Goal: Task Accomplishment & Management: Use online tool/utility

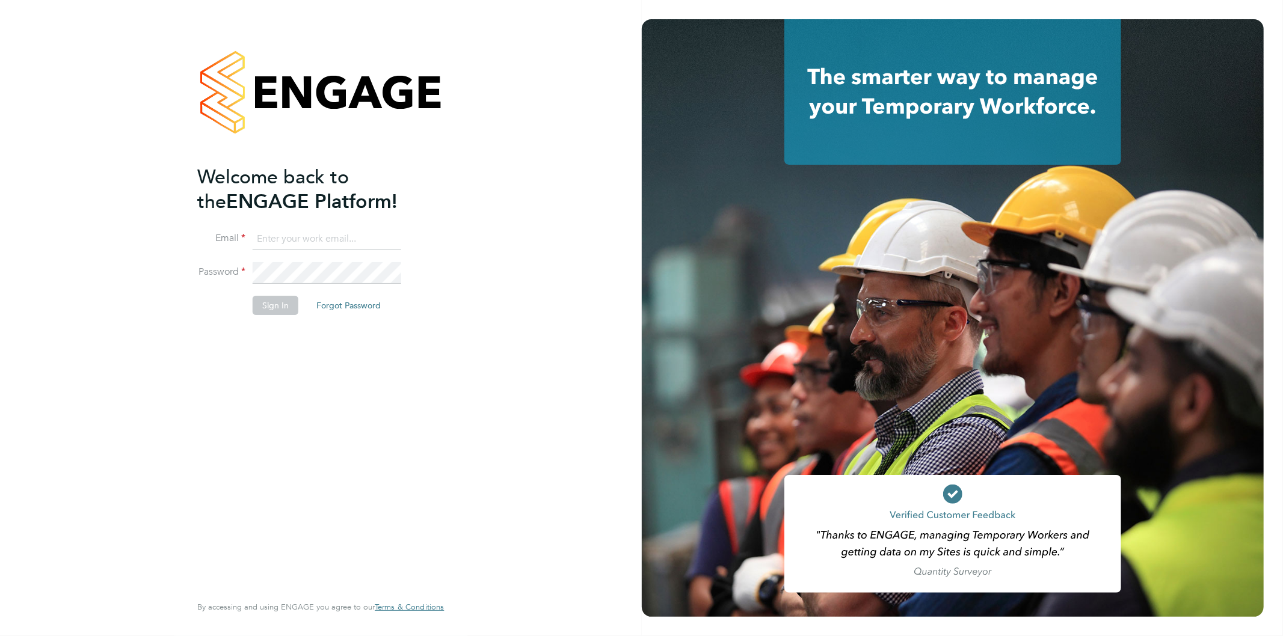
type input "Jo.morris@bhafc.co.uk"
click at [283, 309] on button "Sign In" at bounding box center [276, 305] width 46 height 19
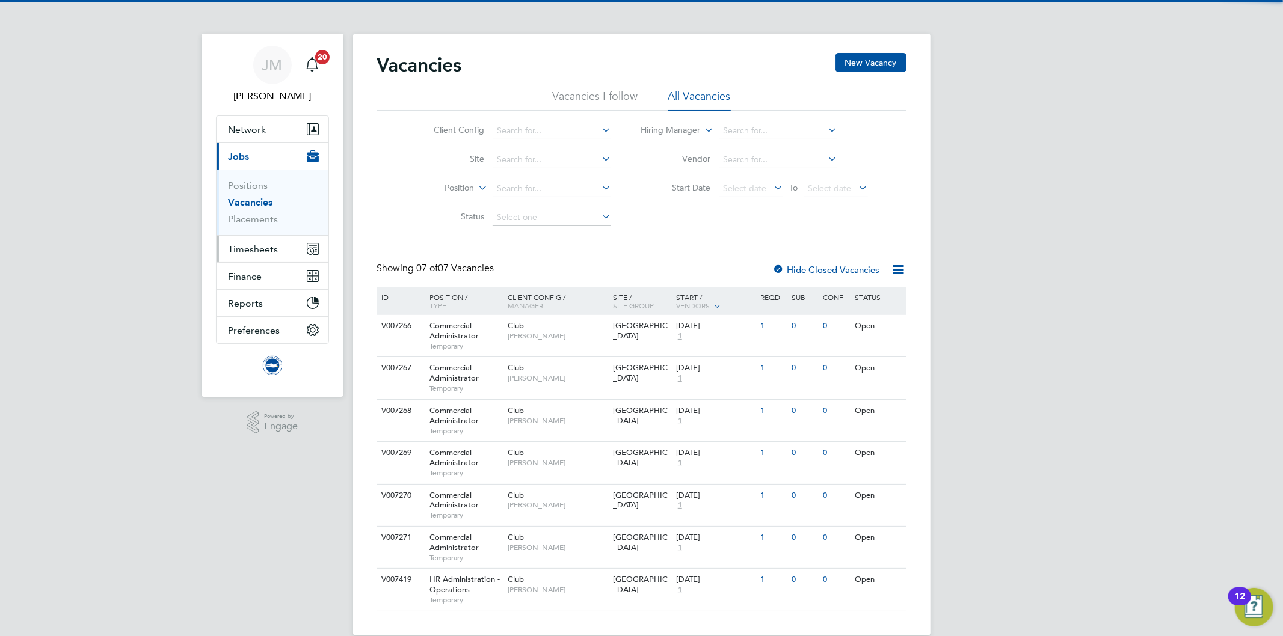
click at [253, 255] on button "Timesheets" at bounding box center [273, 249] width 112 height 26
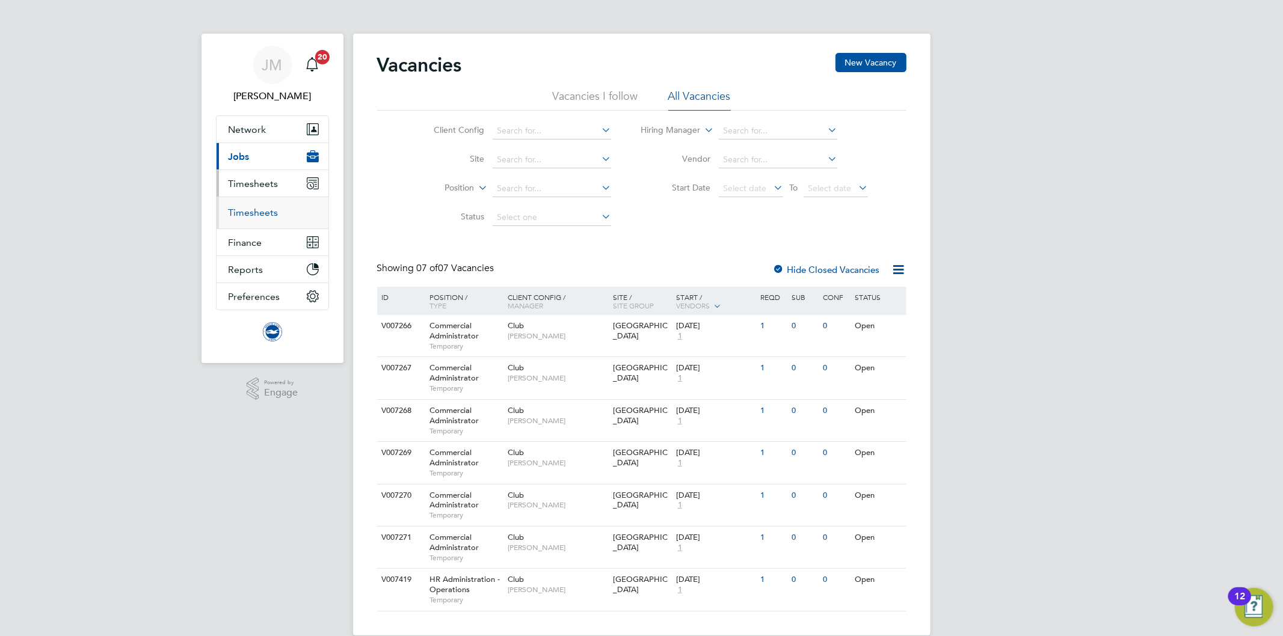
click at [256, 212] on link "Timesheets" at bounding box center [254, 212] width 50 height 11
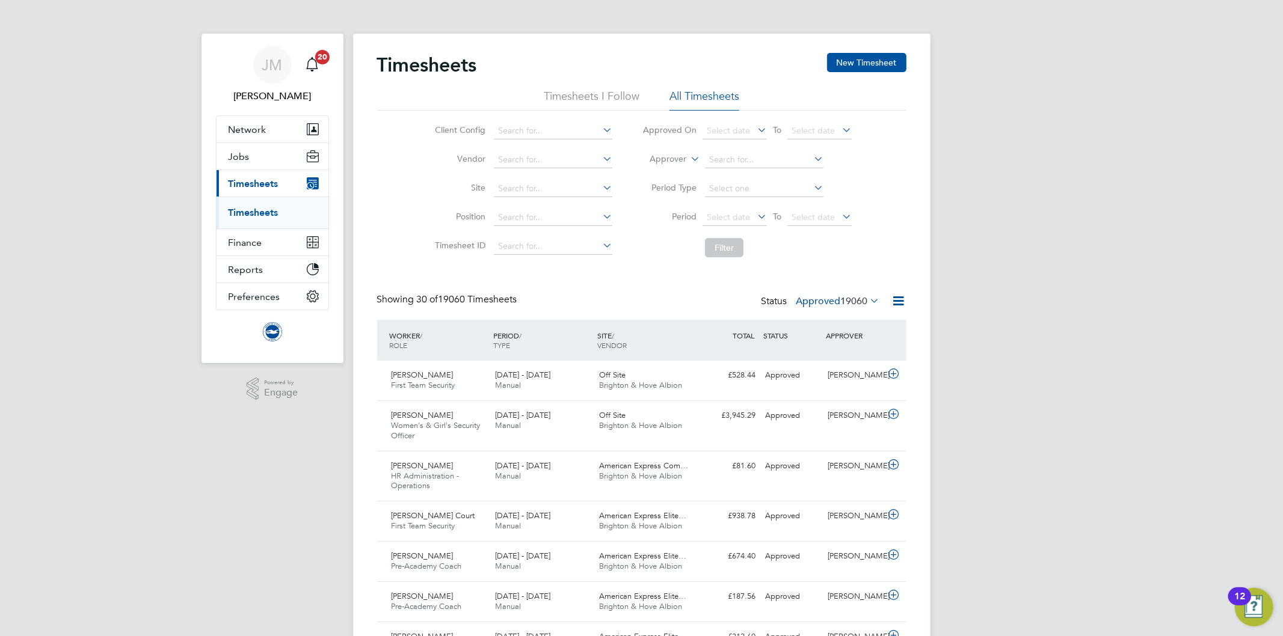
click at [688, 156] on icon at bounding box center [688, 155] width 0 height 11
click at [676, 166] on li "Worker" at bounding box center [657, 173] width 60 height 16
click at [743, 160] on input at bounding box center [764, 160] width 118 height 17
click at [778, 172] on b "Parker" at bounding box center [813, 176] width 70 height 10
type input "Tom Parker"
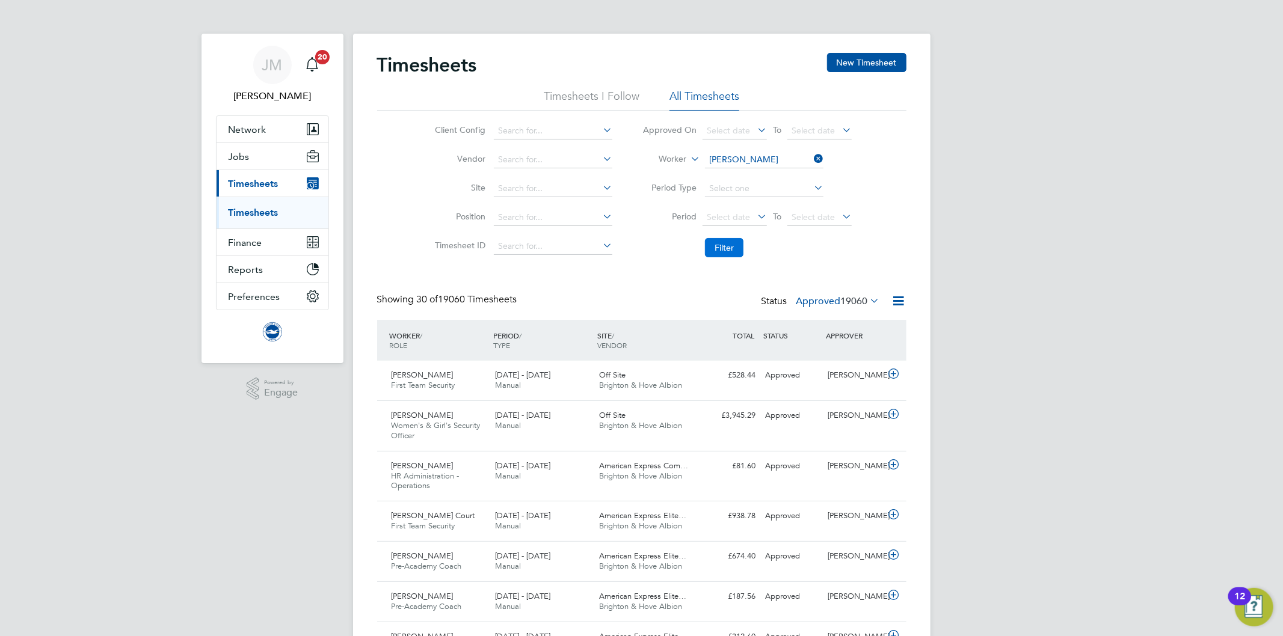
click at [725, 244] on button "Filter" at bounding box center [724, 247] width 38 height 19
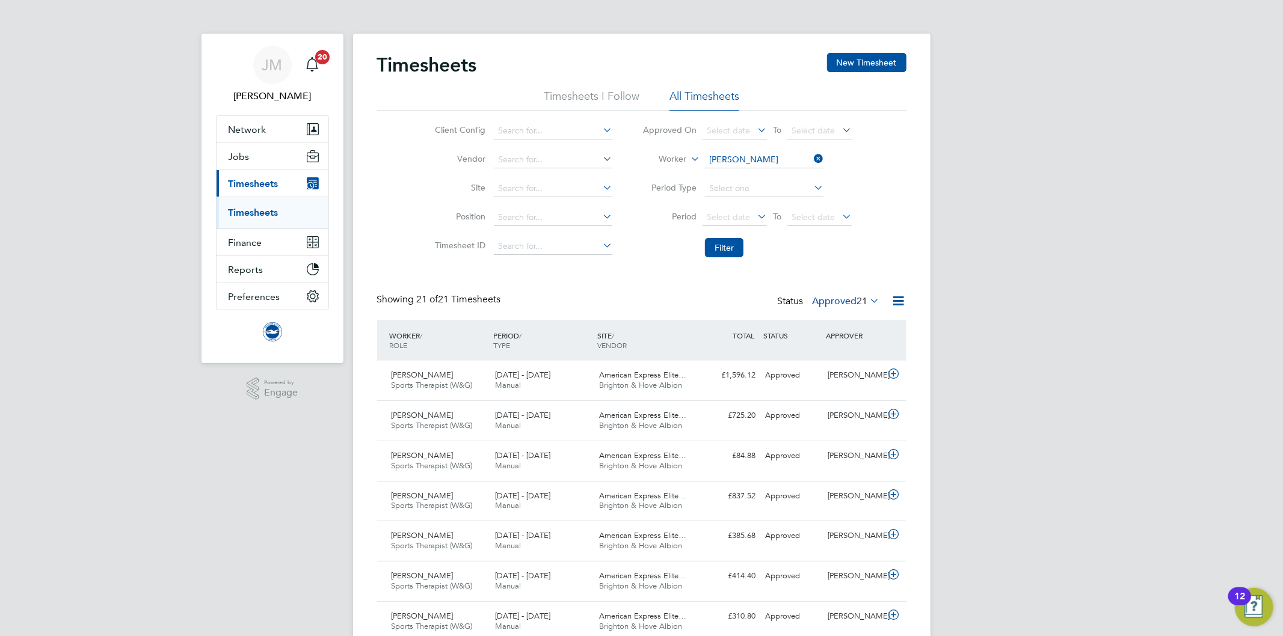
click at [838, 257] on li "Filter" at bounding box center [746, 247] width 239 height 31
click at [621, 380] on div "American Express Elite… Brighton & Hove Albion" at bounding box center [646, 381] width 104 height 30
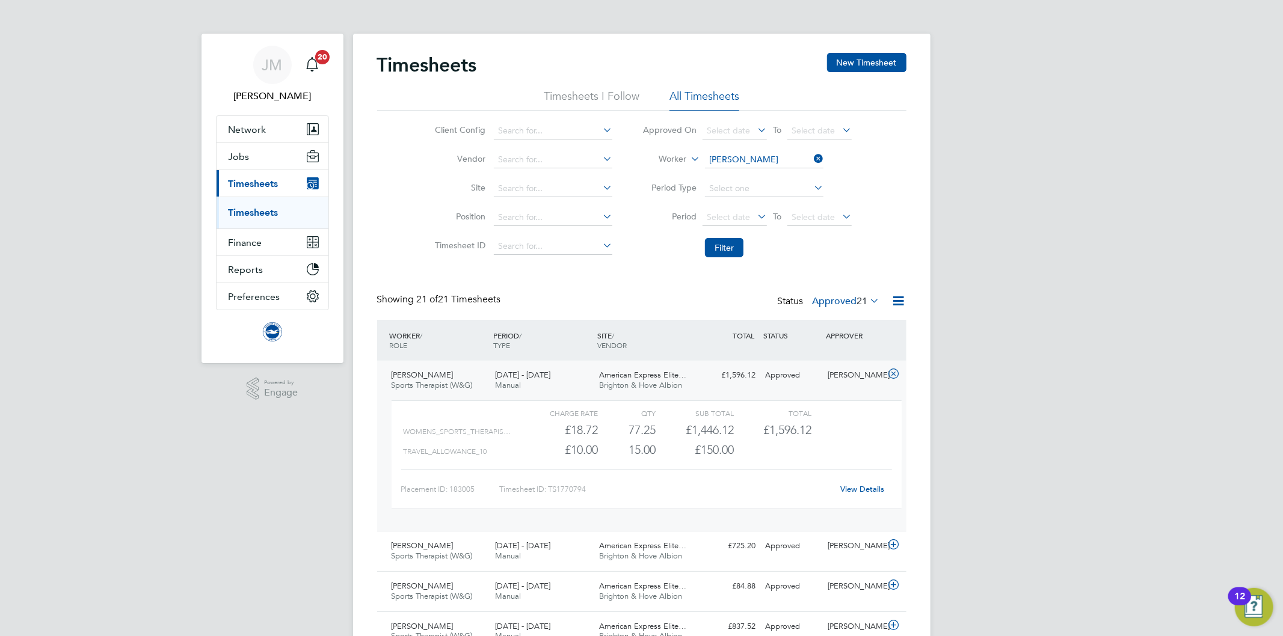
click at [851, 425] on div "WOMENS_SPORTS_THERAPIS… £18.72 77.25 77.25 77 £1,446.12 £1,596.12" at bounding box center [647, 430] width 510 height 20
click at [863, 489] on link "View Details" at bounding box center [862, 489] width 44 height 10
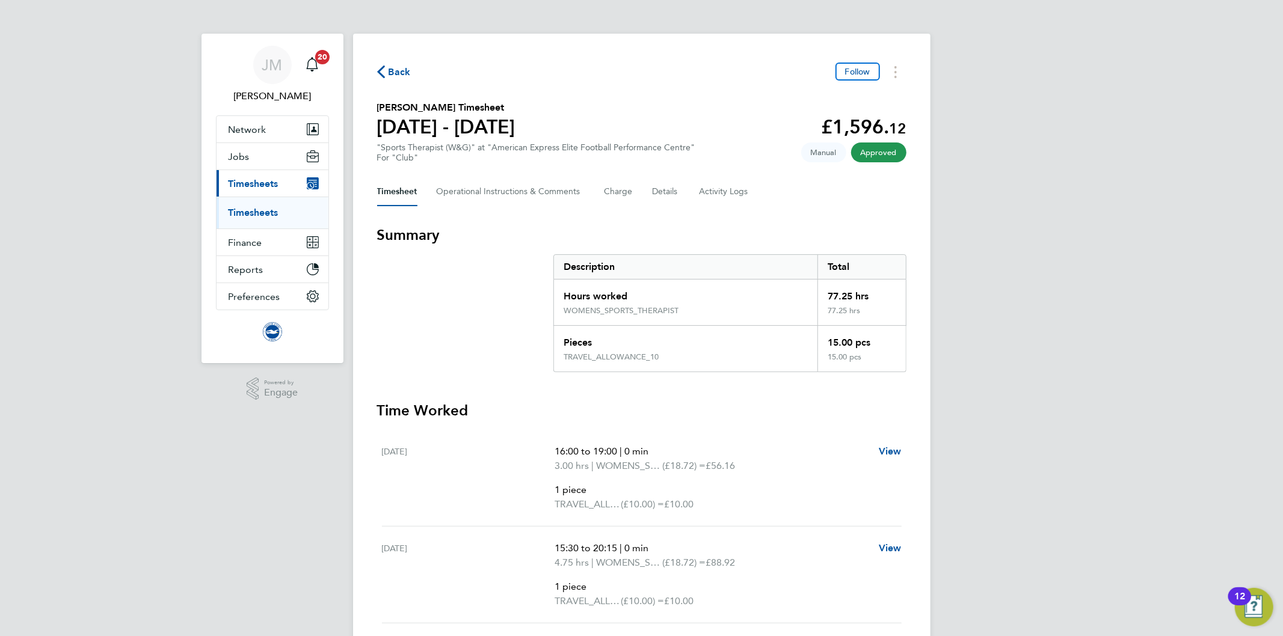
click at [495, 280] on section "Summary Description Total Hours worked 77.25 hrs WOMENS_SPORTS_THERAPIST 77.25 …" at bounding box center [641, 299] width 529 height 147
